Goal: Ask a question

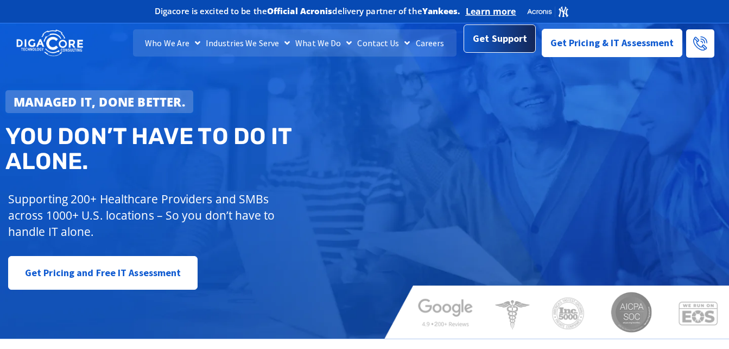
click at [500, 46] on span "Get Support" at bounding box center [500, 39] width 54 height 22
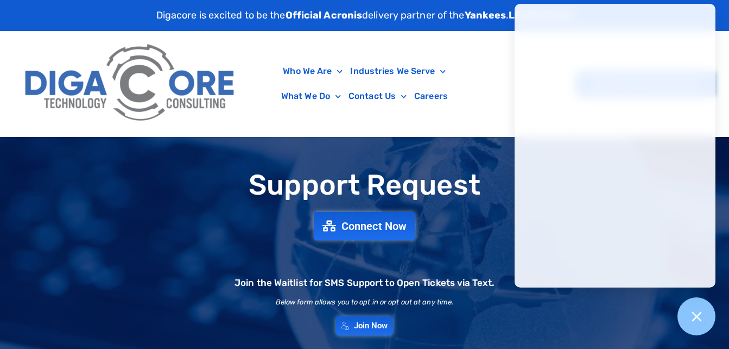
click at [423, 234] on div "Support Request Connect Now Join the Waitlist for SMS Support to Open Tickets v…" at bounding box center [364, 252] width 729 height 176
click at [369, 221] on span "Connect Now" at bounding box center [375, 226] width 72 height 12
